Goal: Check status: Check status

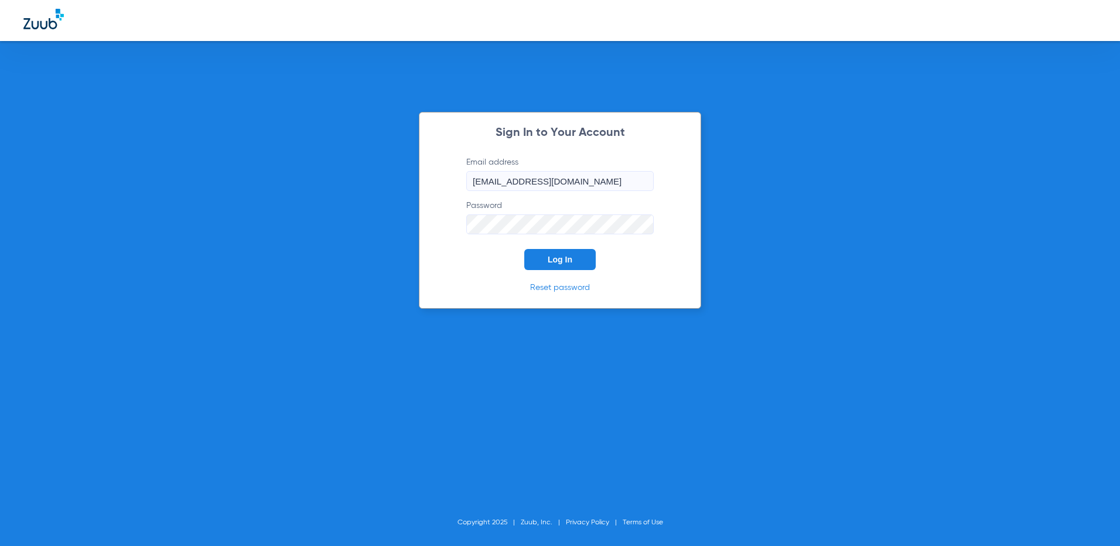
click at [573, 265] on button "Log In" at bounding box center [559, 259] width 71 height 21
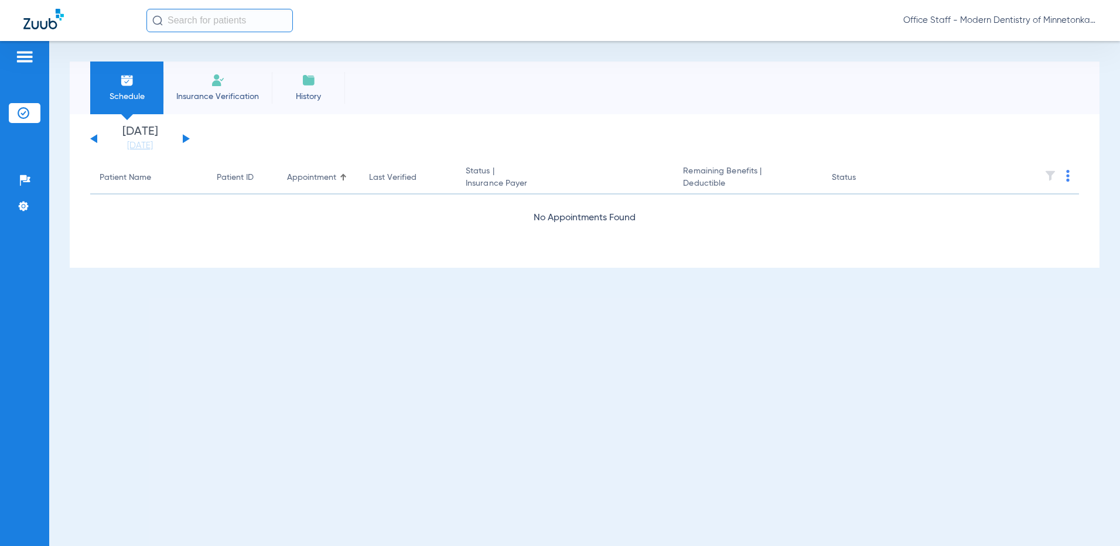
click at [28, 58] on img at bounding box center [24, 57] width 19 height 14
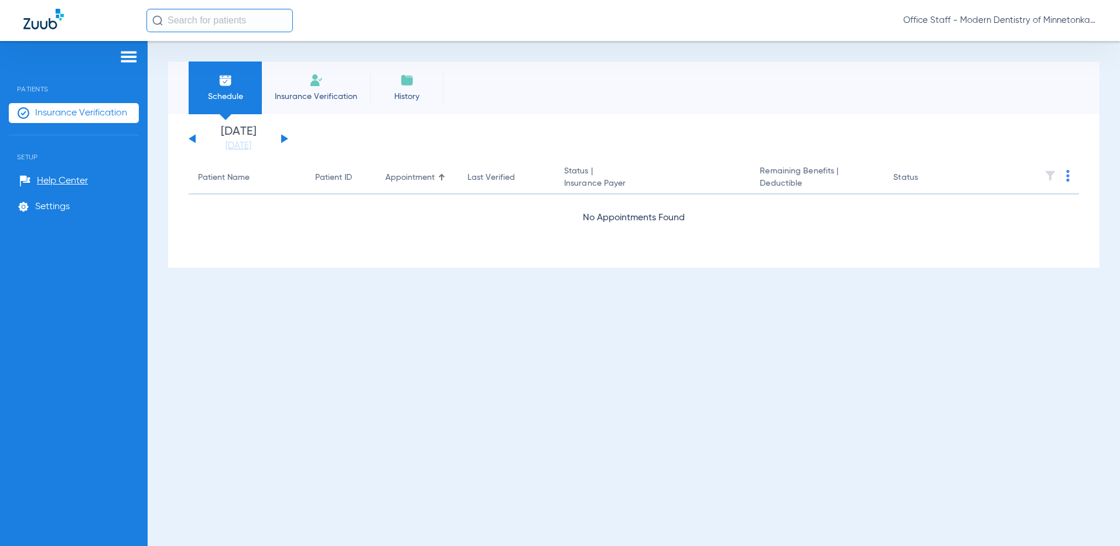
click at [303, 370] on div "Schedule Insurance Verification History Tuesday 06-17-2025 Wednesday 06-18-2025…" at bounding box center [634, 293] width 972 height 505
click at [290, 87] on li "Insurance Verification" at bounding box center [316, 87] width 108 height 53
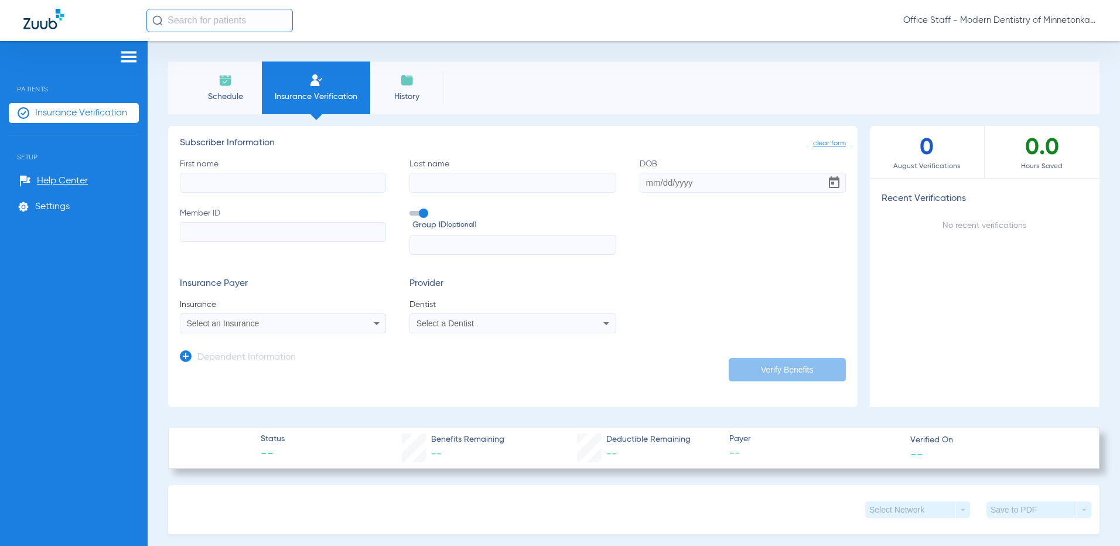
click at [420, 89] on li "History" at bounding box center [406, 87] width 73 height 53
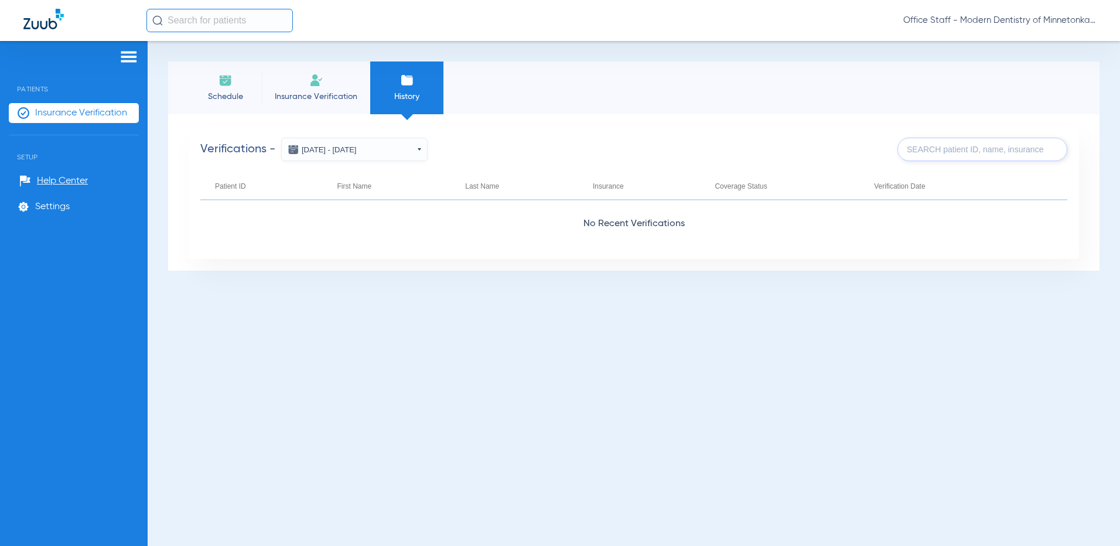
click at [234, 94] on span "Schedule" at bounding box center [225, 97] width 56 height 12
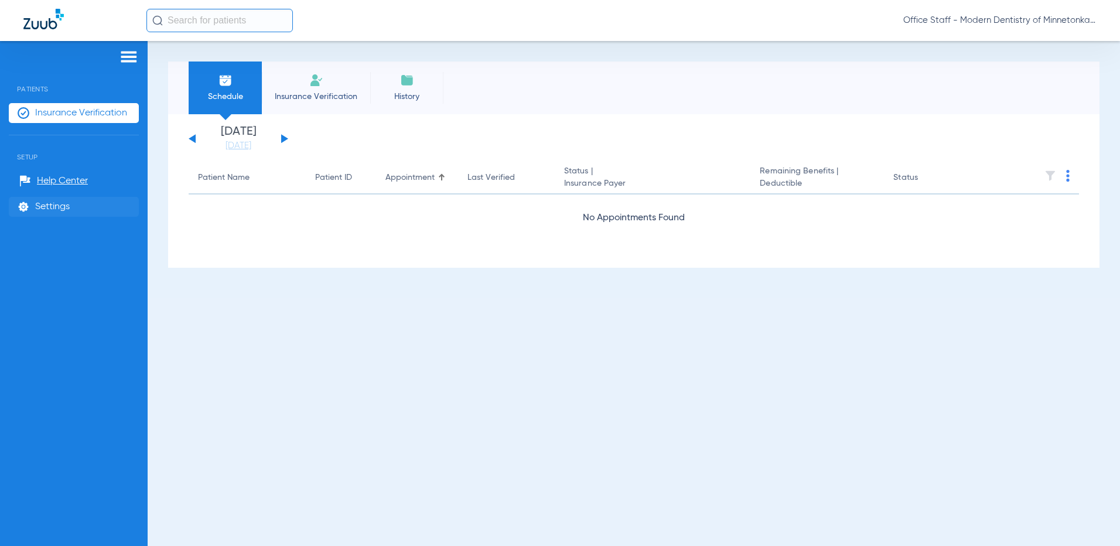
click at [60, 208] on span "Settings" at bounding box center [52, 207] width 35 height 12
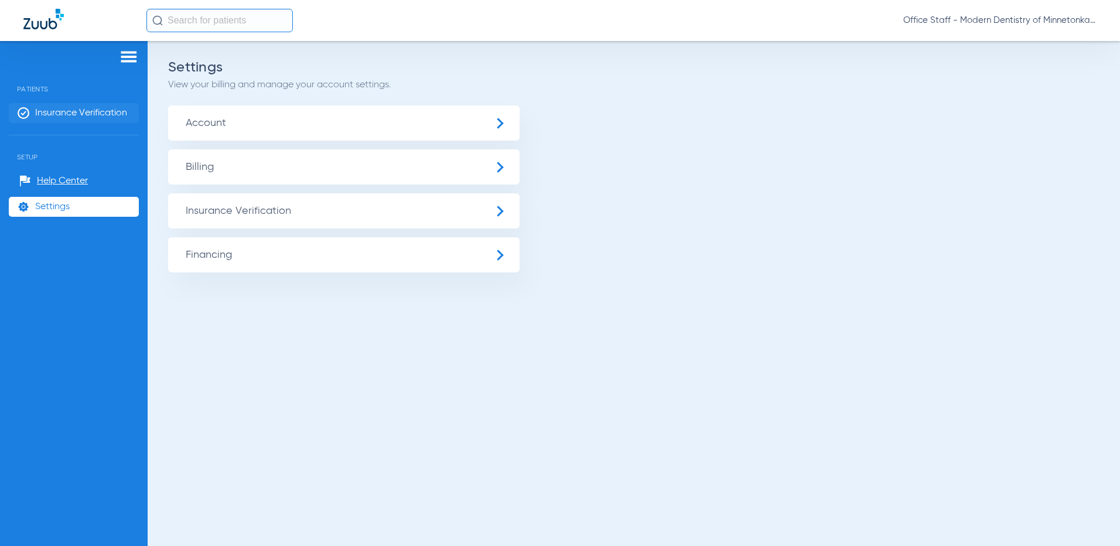
click at [94, 112] on span "Insurance Verification" at bounding box center [81, 113] width 92 height 12
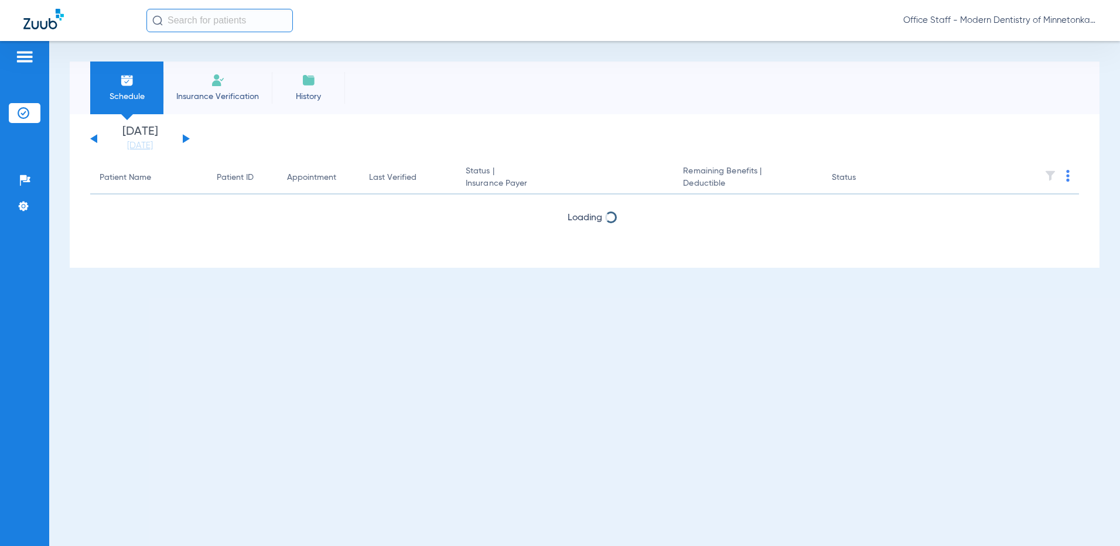
click at [188, 137] on div "[DATE] [DATE] [DATE] [DATE] [DATE] [DATE] [DATE] [DATE] [DATE] [DATE] [DATE] [D…" at bounding box center [140, 139] width 100 height 26
click at [188, 139] on button at bounding box center [186, 138] width 7 height 9
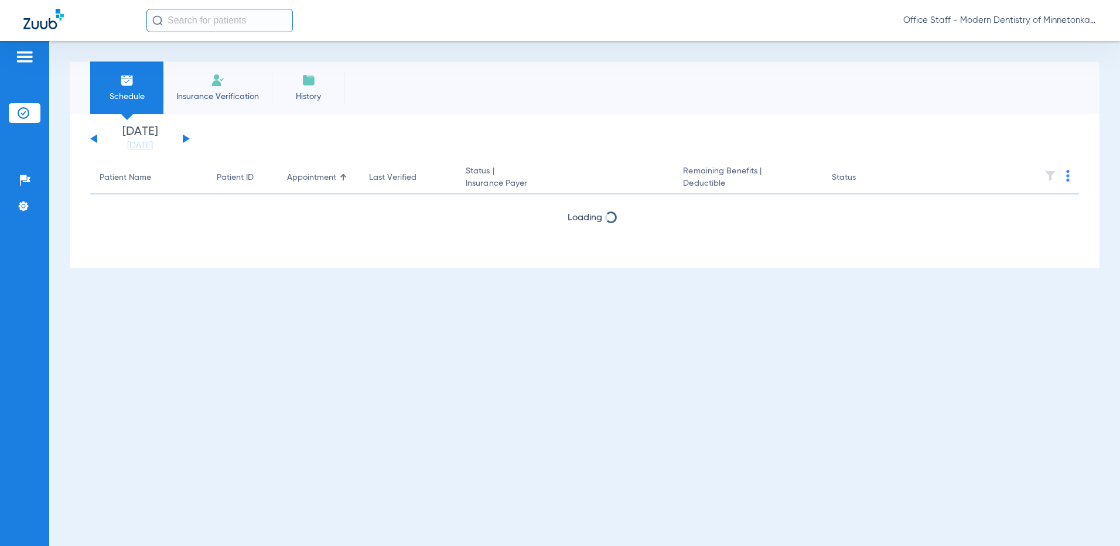
click at [220, 86] on img at bounding box center [218, 80] width 14 height 14
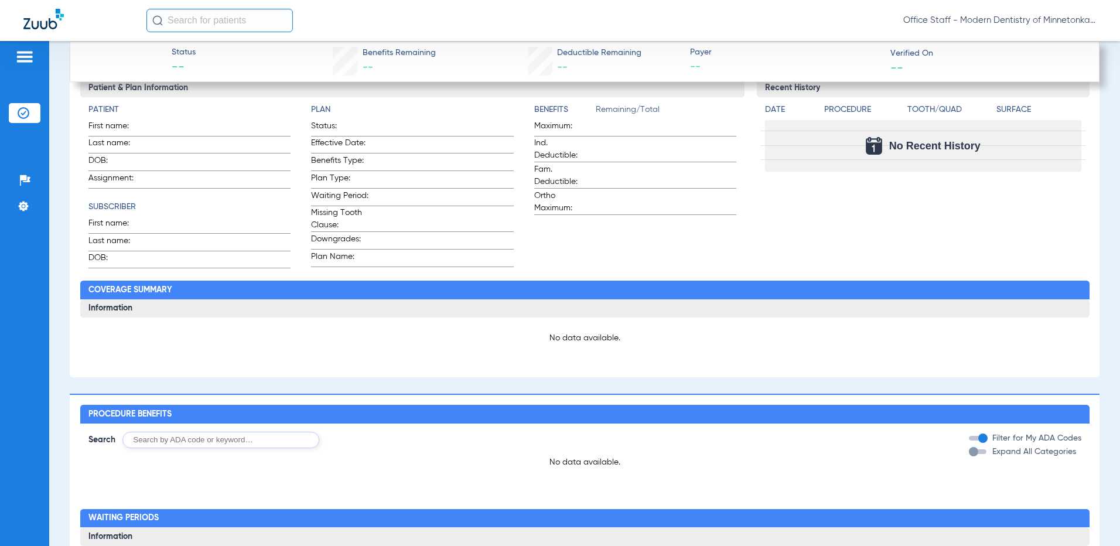
scroll to position [703, 0]
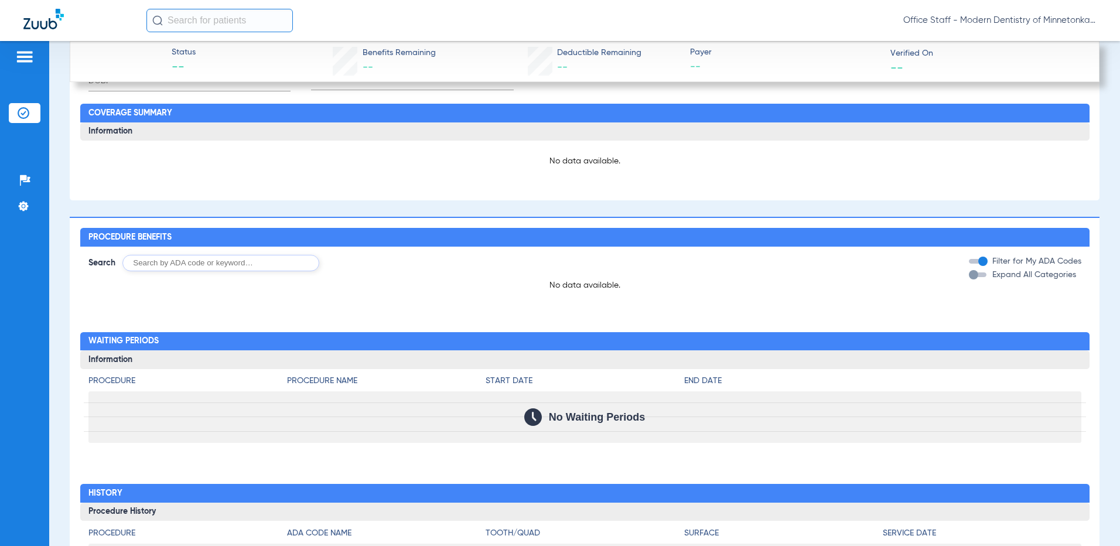
click at [264, 266] on input "text" at bounding box center [220, 263] width 197 height 16
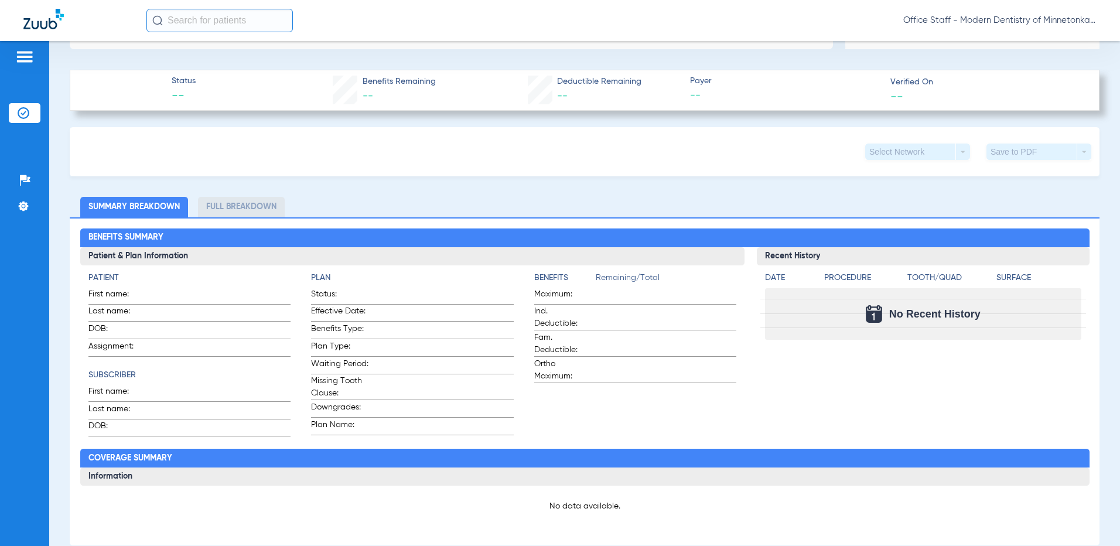
scroll to position [341, 0]
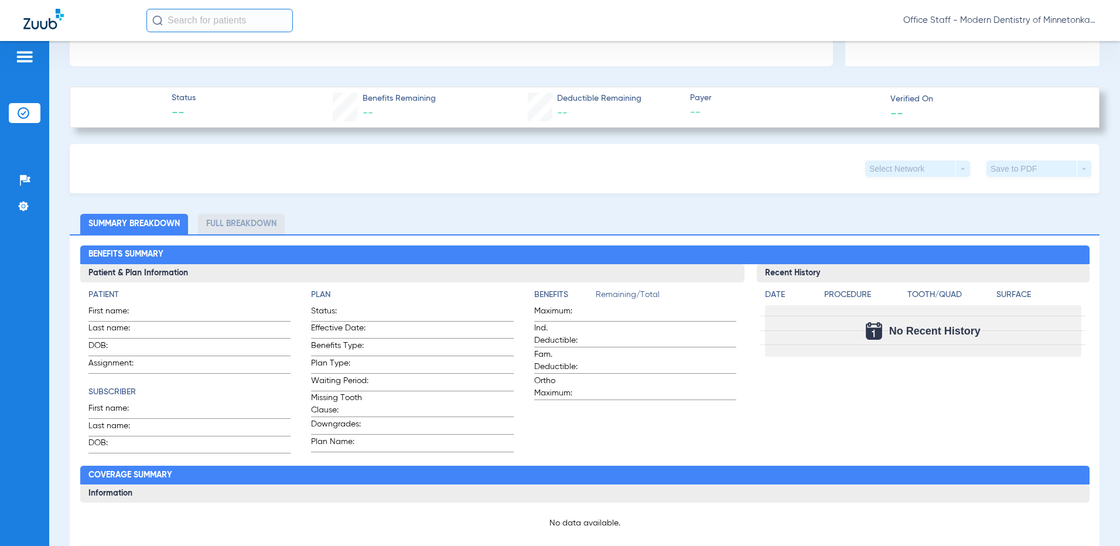
drag, startPoint x: 227, startPoint y: 220, endPoint x: 234, endPoint y: 226, distance: 9.1
click at [228, 220] on li "Full Breakdown" at bounding box center [241, 224] width 87 height 20
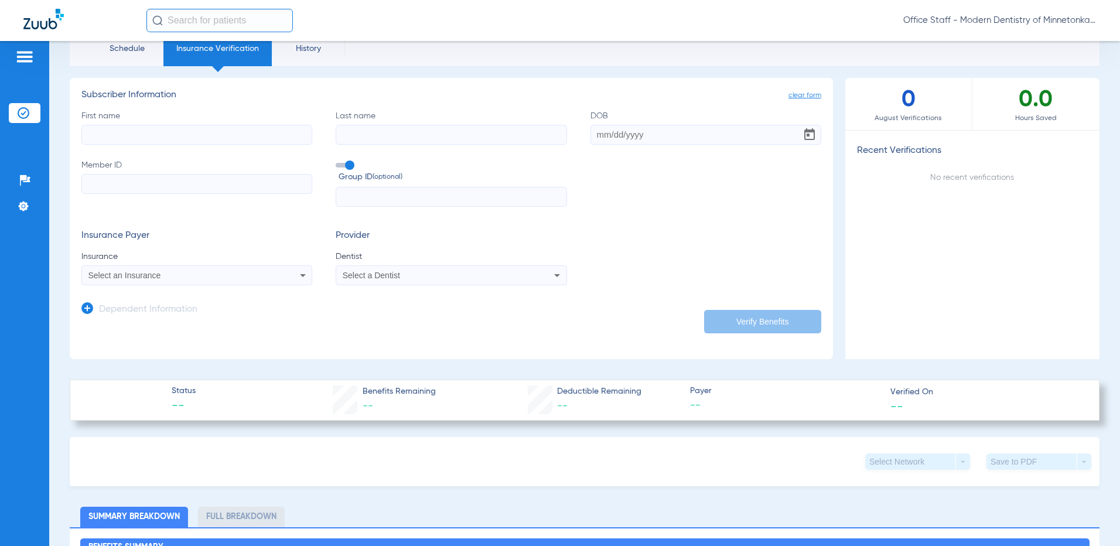
scroll to position [0, 0]
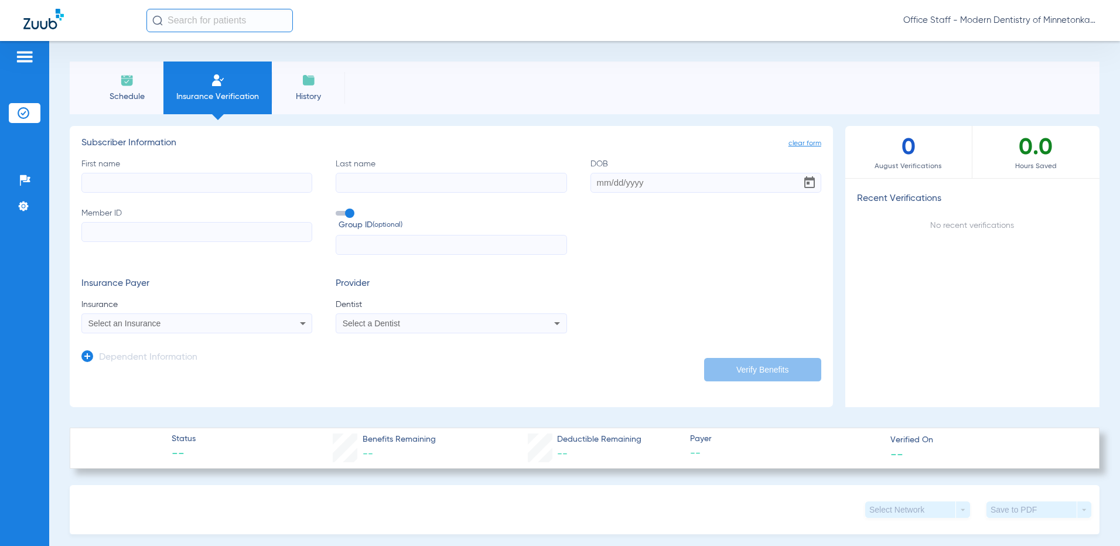
click at [309, 89] on li "History" at bounding box center [308, 87] width 73 height 53
